Goal: Find specific page/section: Find specific page/section

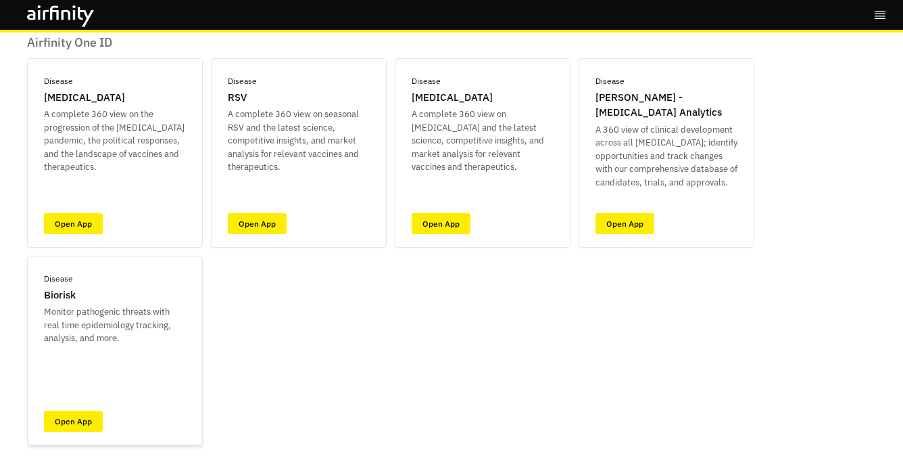
scroll to position [99, 0]
click at [632, 225] on link "Open App" at bounding box center [625, 222] width 59 height 21
